Goal: Use online tool/utility: Utilize a website feature to perform a specific function

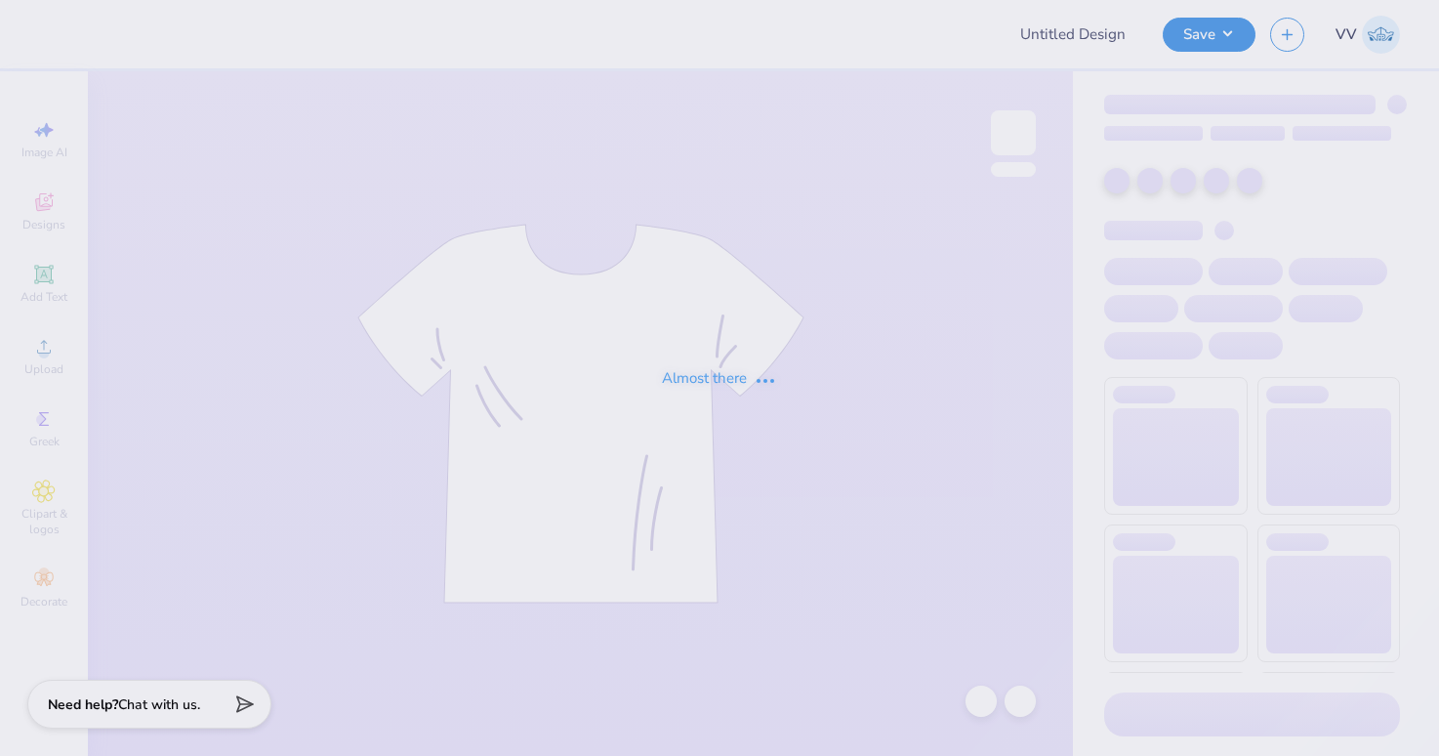
type input "Holiday Shirts"
type input "DSP Homecoming '25"
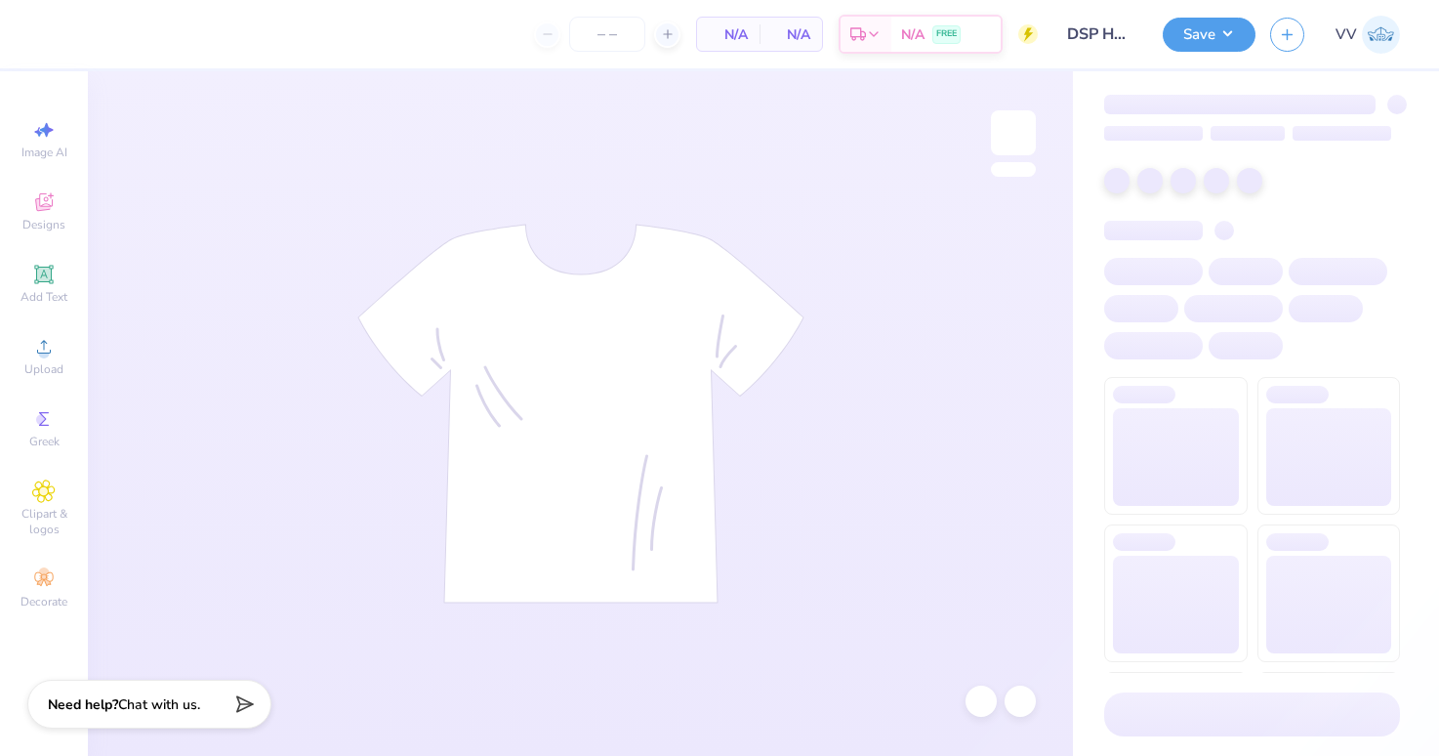
type input "24"
